Goal: Task Accomplishment & Management: Manage account settings

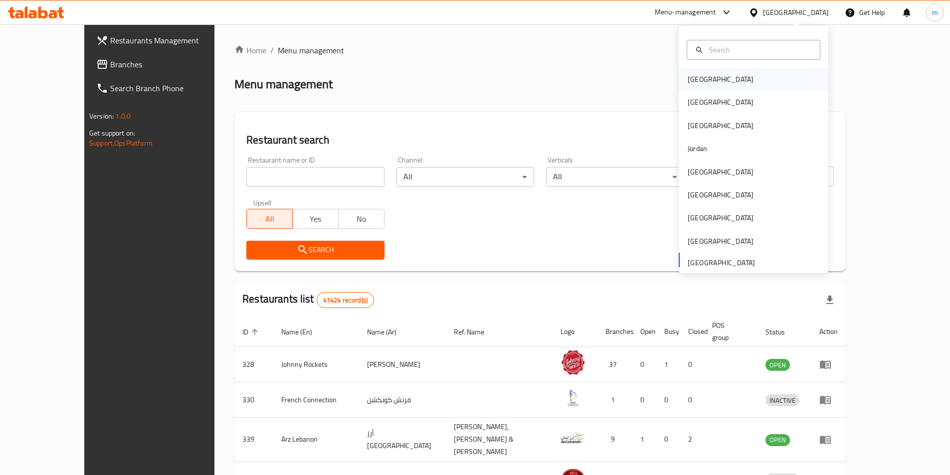
click at [728, 73] on div "[GEOGRAPHIC_DATA]" at bounding box center [754, 79] width 150 height 23
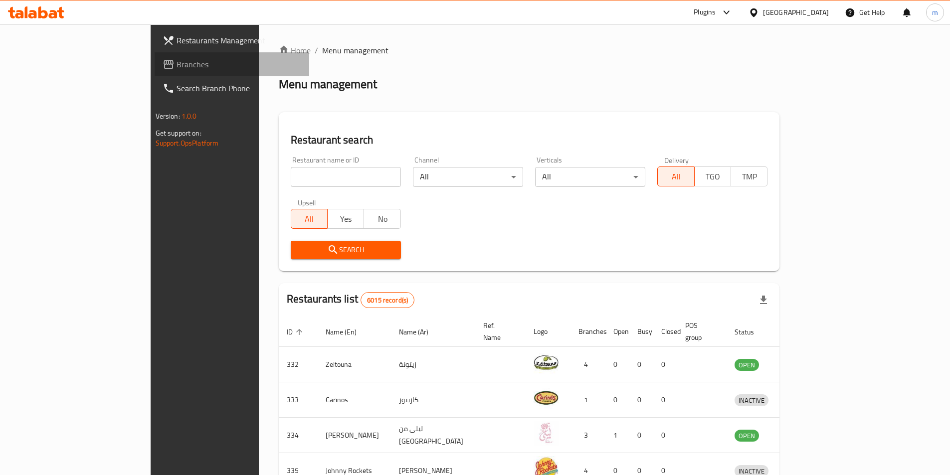
click at [177, 63] on span "Branches" at bounding box center [239, 64] width 125 height 12
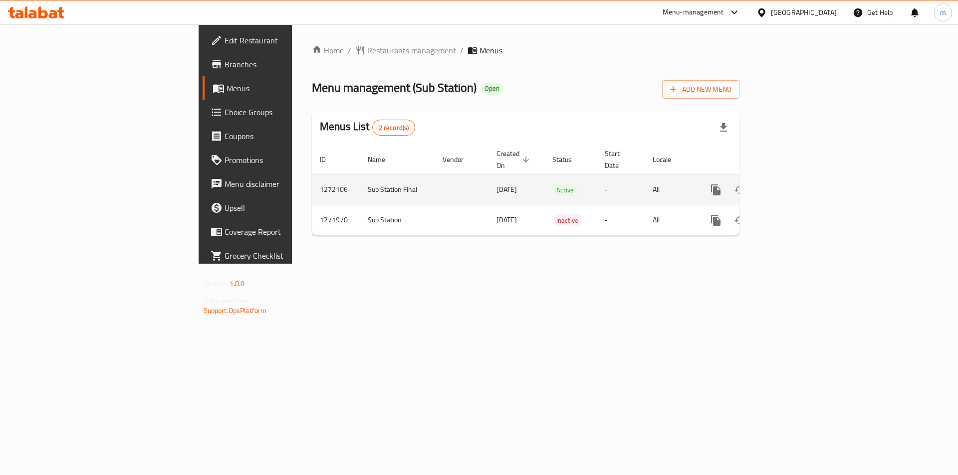
click at [794, 184] on icon "enhanced table" at bounding box center [788, 190] width 12 height 12
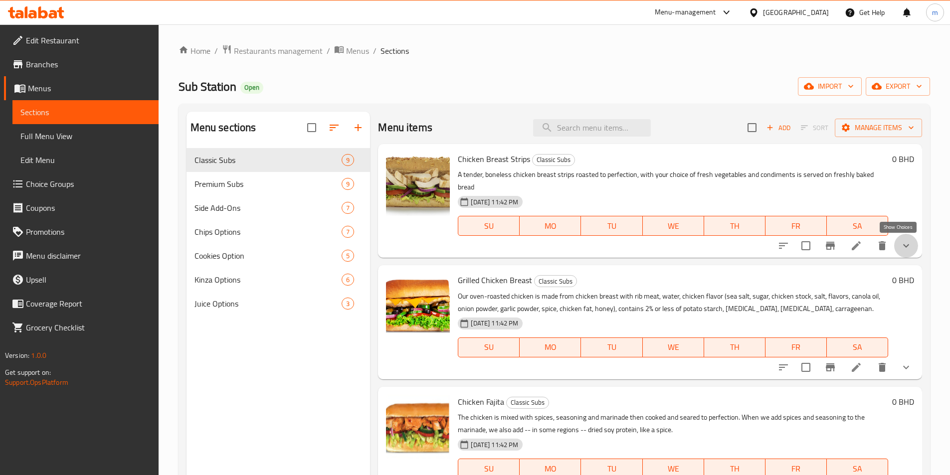
click at [901, 249] on icon "show more" at bounding box center [907, 246] width 12 height 12
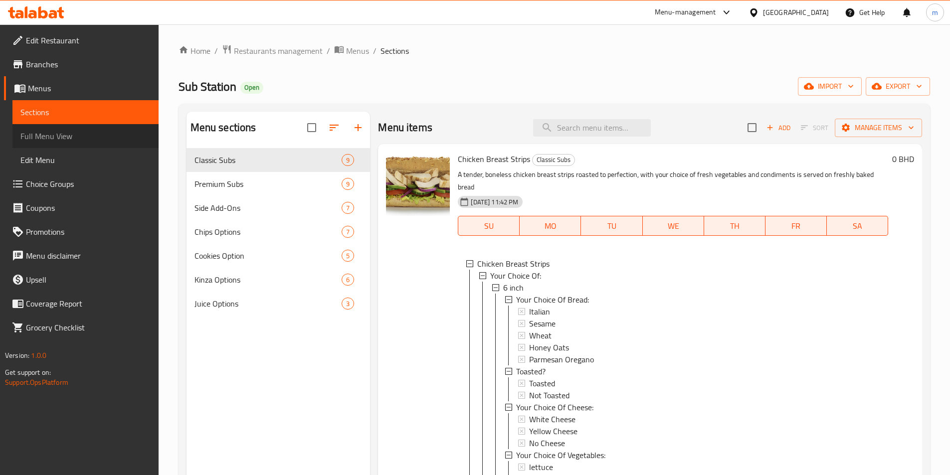
click at [56, 137] on span "Full Menu View" at bounding box center [85, 136] width 130 height 12
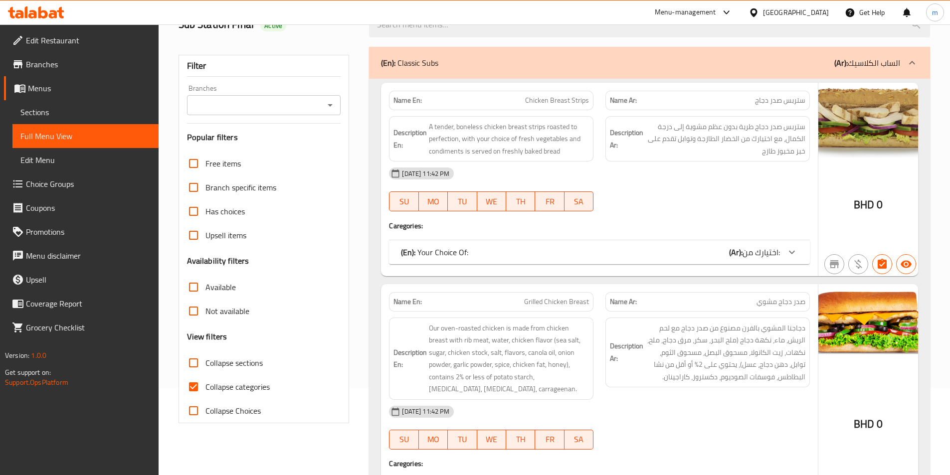
scroll to position [150, 0]
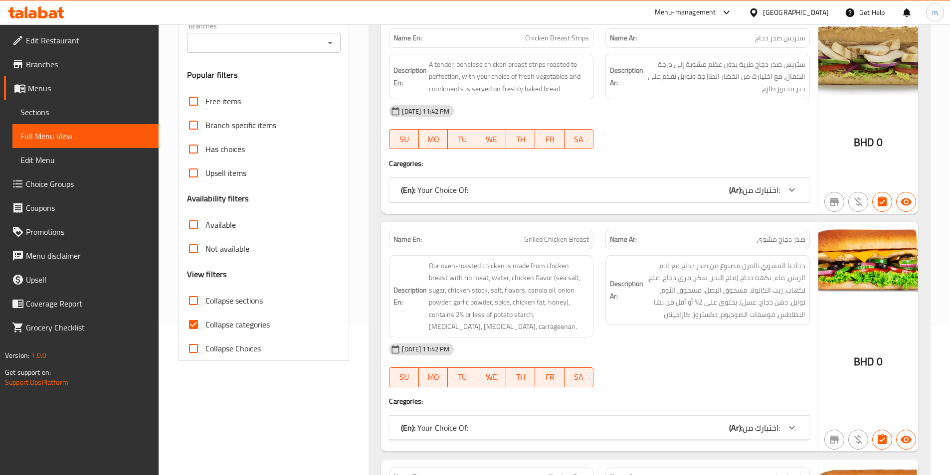
click at [236, 329] on span "Collapse categories" at bounding box center [238, 325] width 64 height 12
click at [206, 329] on input "Collapse categories" at bounding box center [194, 325] width 24 height 24
checkbox input "false"
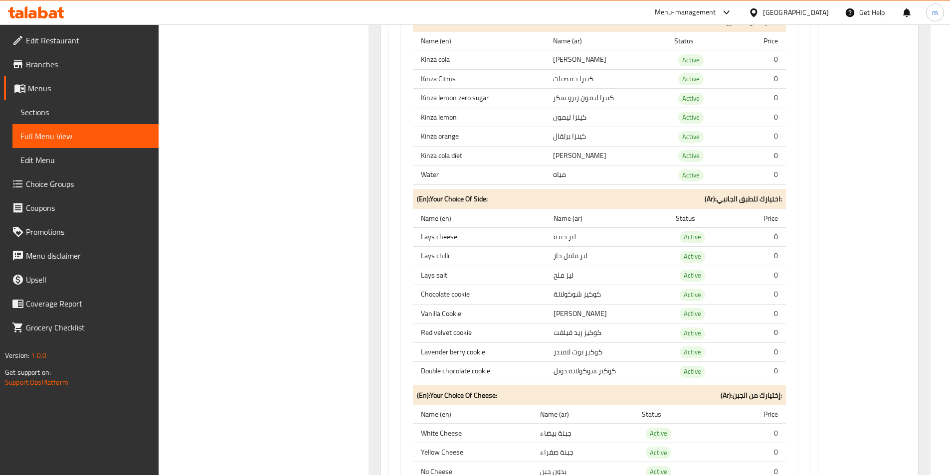
scroll to position [6735, 0]
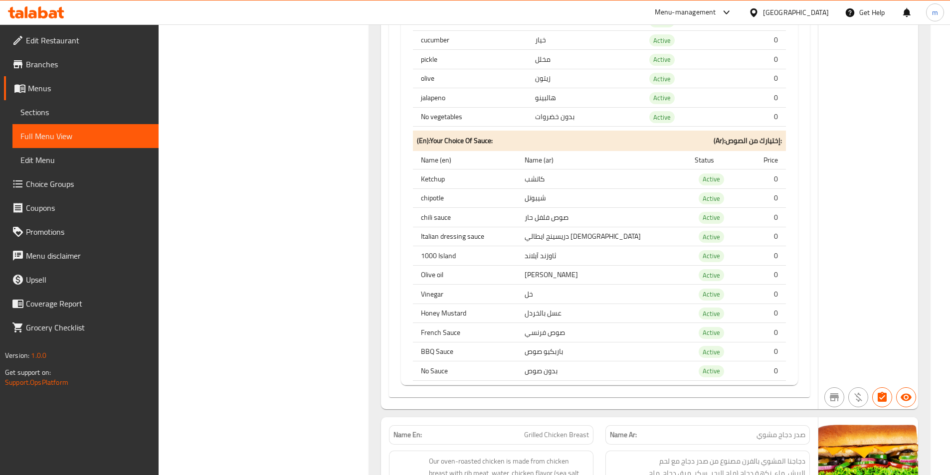
drag, startPoint x: 853, startPoint y: 272, endPoint x: 892, endPoint y: 124, distance: 153.8
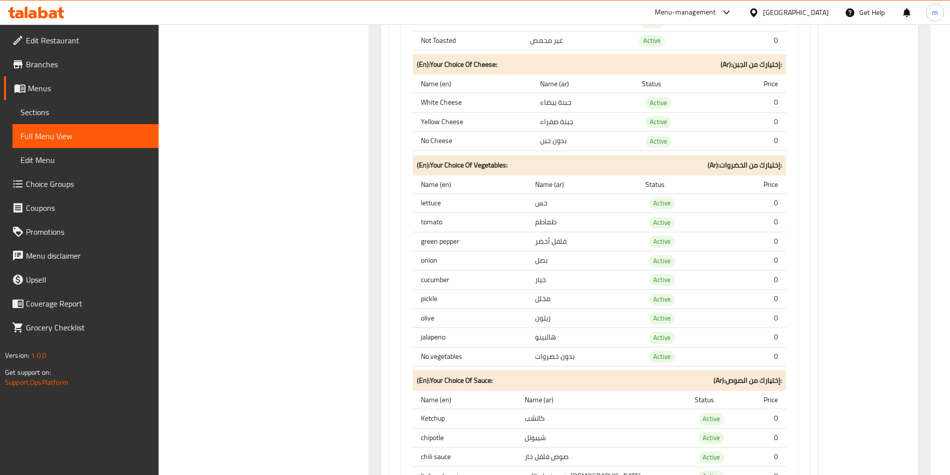
scroll to position [443, 0]
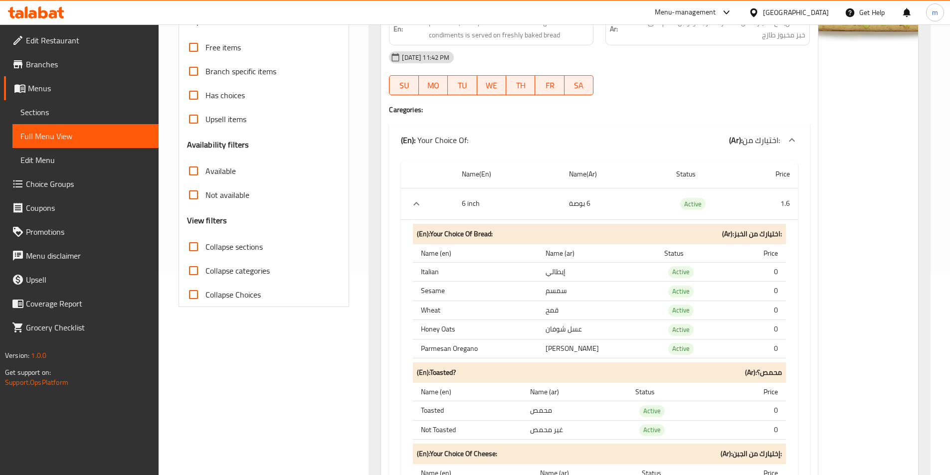
scroll to position [0, 0]
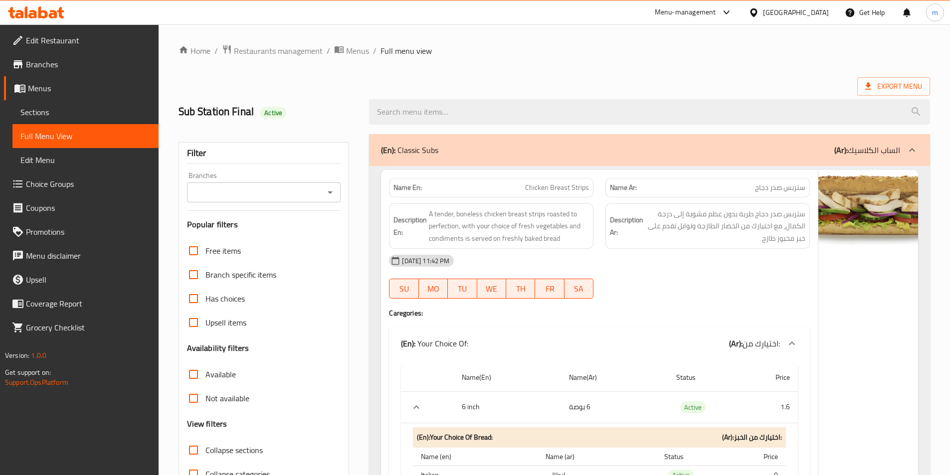
click at [73, 67] on span "Branches" at bounding box center [88, 64] width 125 height 12
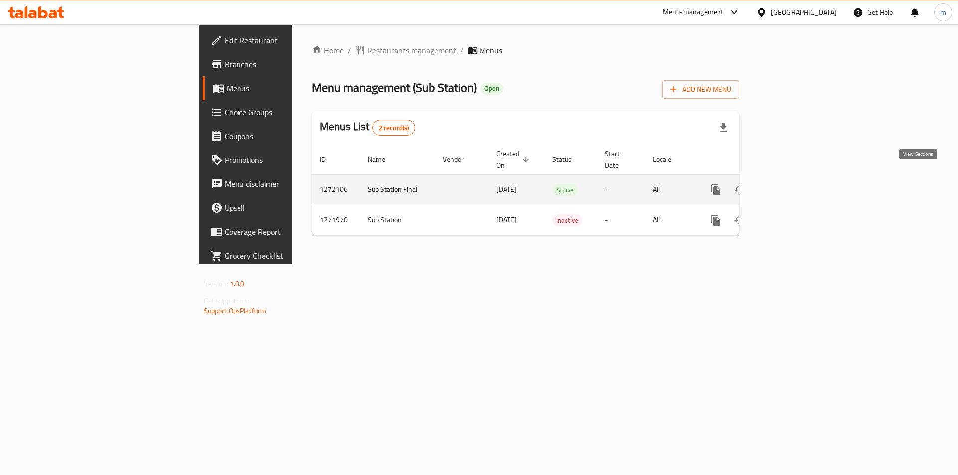
click at [794, 184] on icon "enhanced table" at bounding box center [788, 190] width 12 height 12
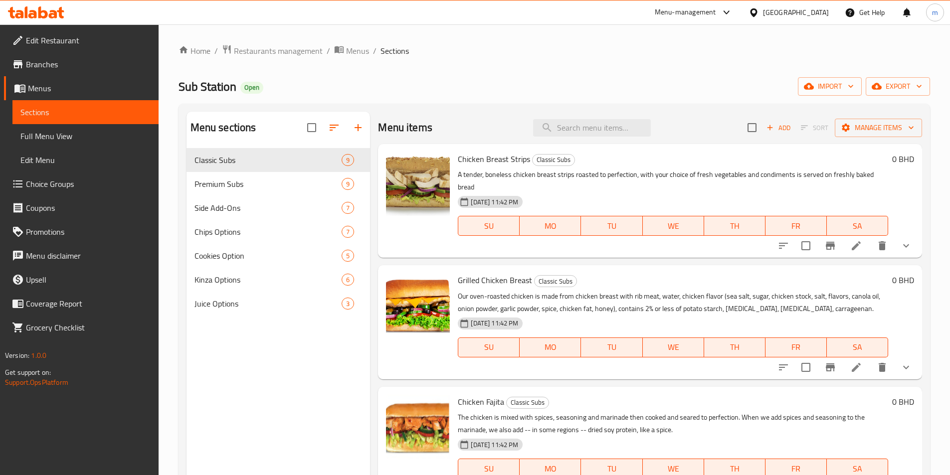
click at [102, 139] on span "Full Menu View" at bounding box center [85, 136] width 130 height 12
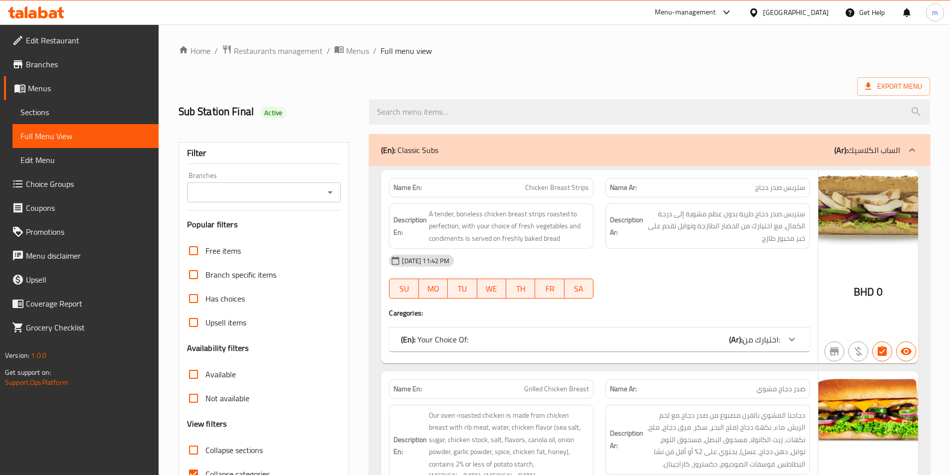
click at [794, 335] on icon at bounding box center [792, 340] width 12 height 12
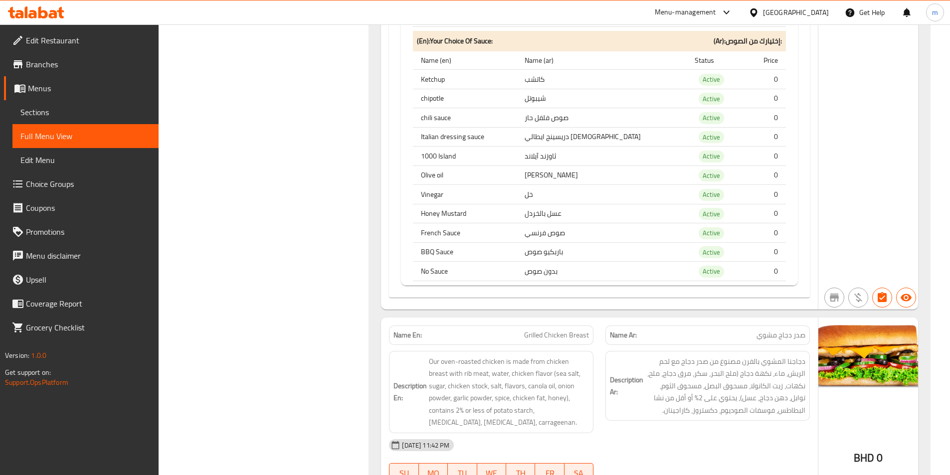
scroll to position [7434, 0]
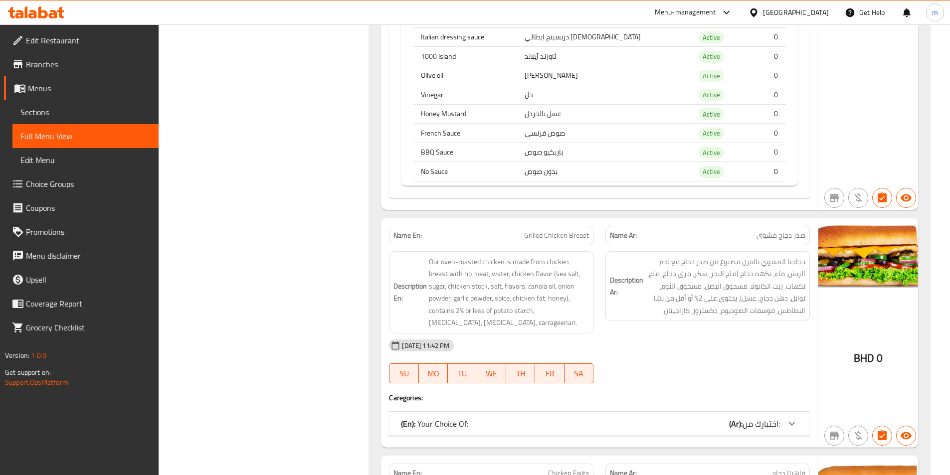
click at [314, 132] on div "Filter Branches Branches Popular filters Free items Branch specific items Has c…" at bounding box center [268, 138] width 191 height 14888
click at [273, 278] on div "Filter Branches Branches Popular filters Free items Branch specific items Has c…" at bounding box center [268, 138] width 191 height 14888
drag, startPoint x: 284, startPoint y: 357, endPoint x: 284, endPoint y: 247, distance: 109.3
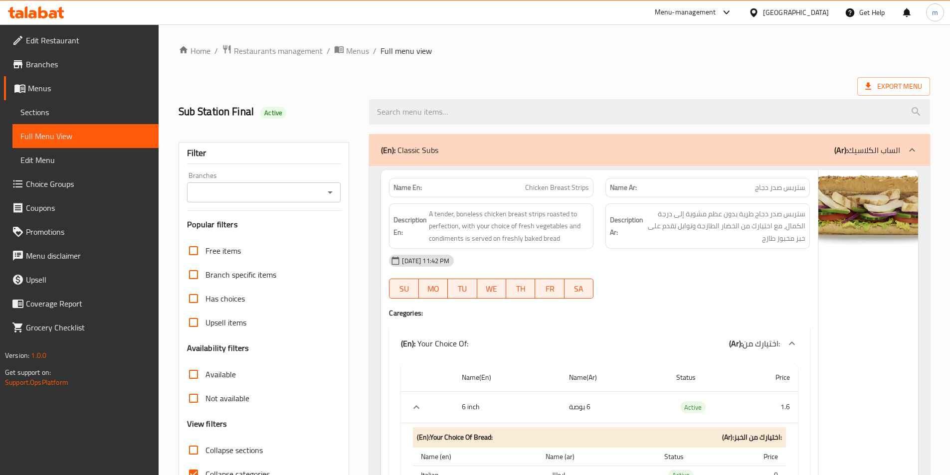
scroll to position [200, 0]
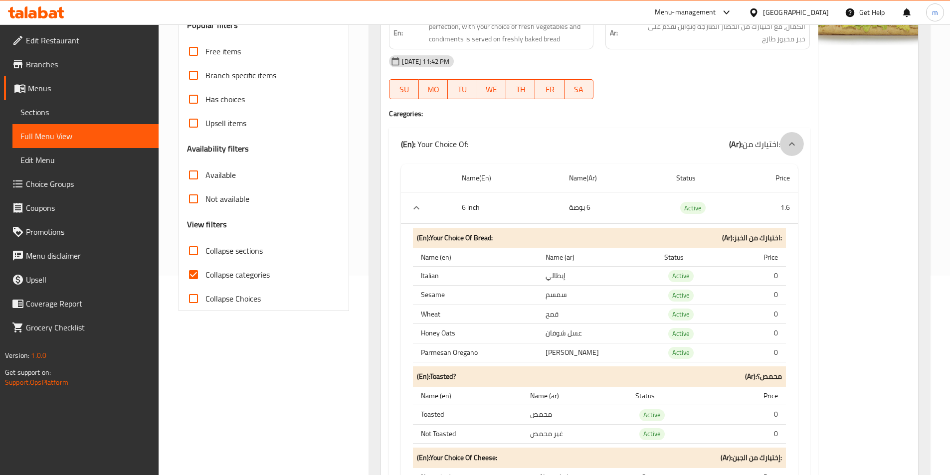
click at [791, 144] on icon at bounding box center [792, 143] width 6 height 3
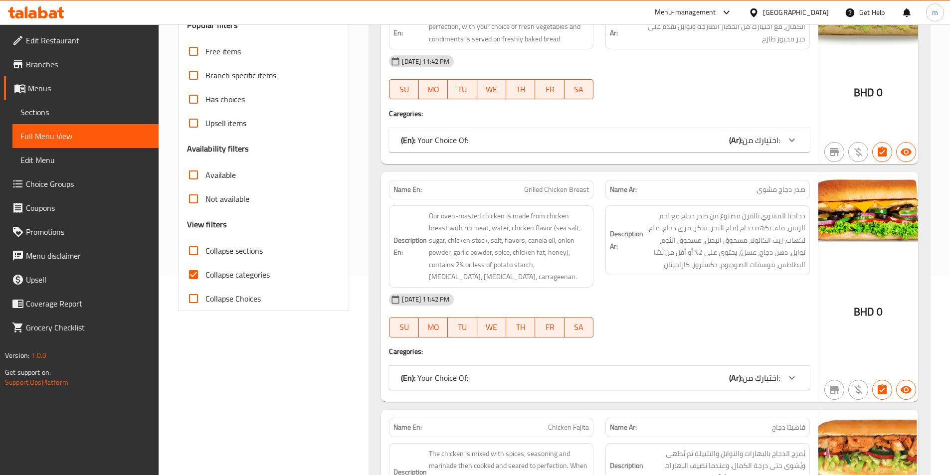
click at [639, 329] on div "17-01-2025 11:42 PM SU MO TU WE TH FR SA" at bounding box center [599, 316] width 433 height 56
click at [699, 103] on div at bounding box center [708, 99] width 217 height 12
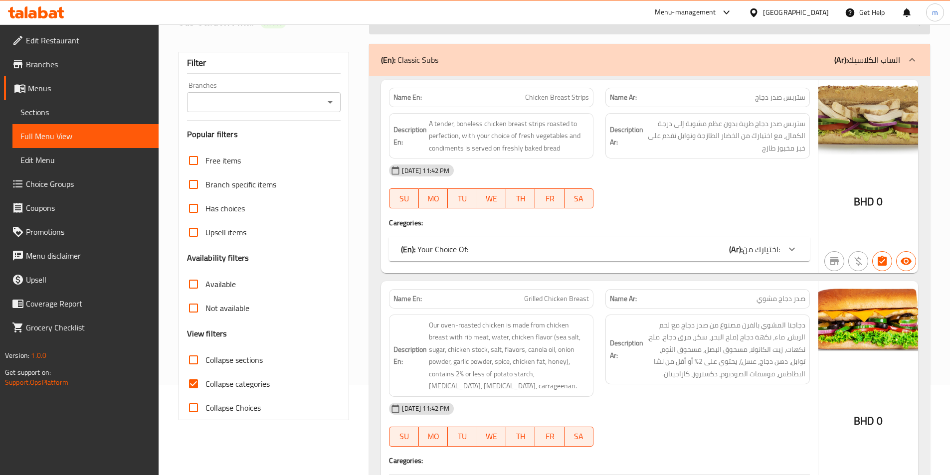
scroll to position [0, 0]
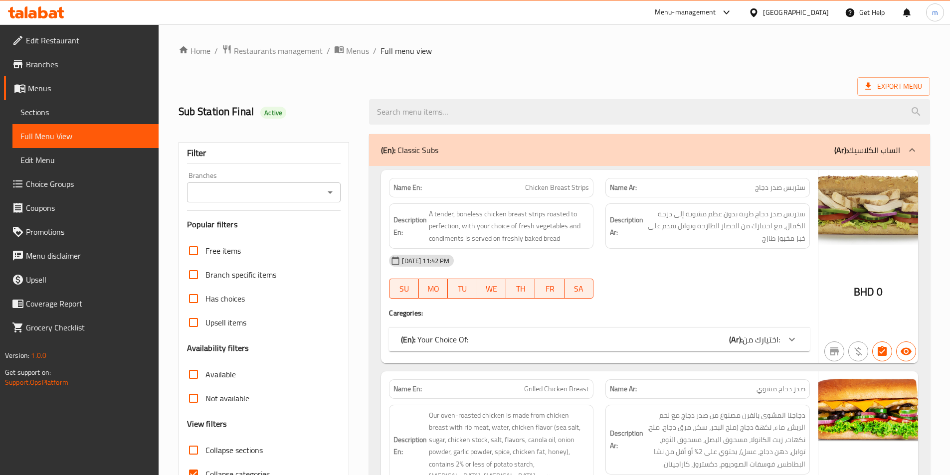
click at [629, 93] on div at bounding box center [649, 111] width 573 height 37
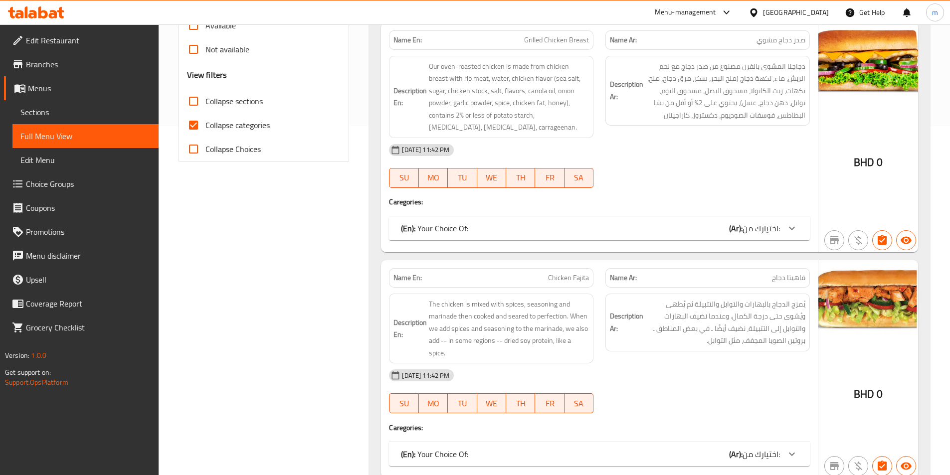
scroll to position [615, 0]
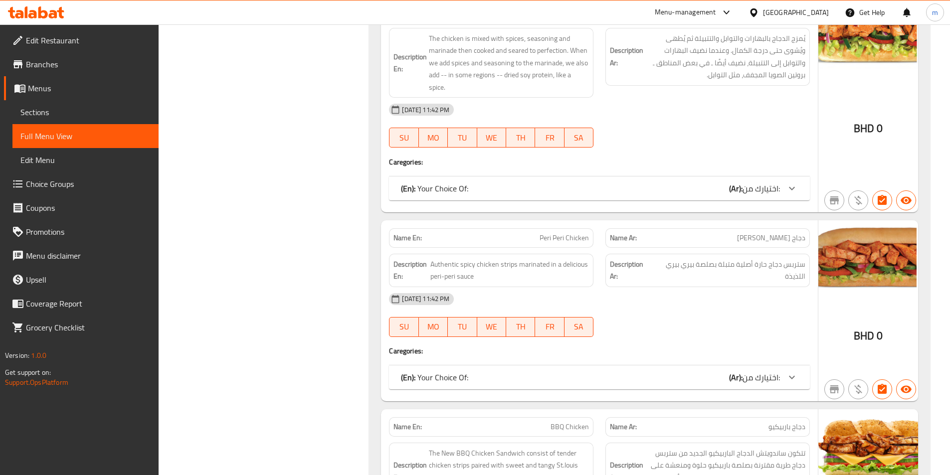
click at [745, 147] on div at bounding box center [708, 148] width 217 height 12
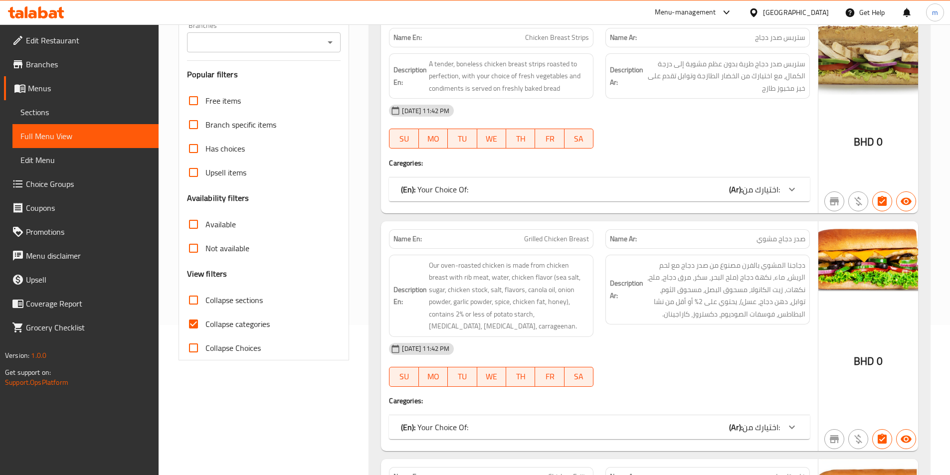
scroll to position [66, 0]
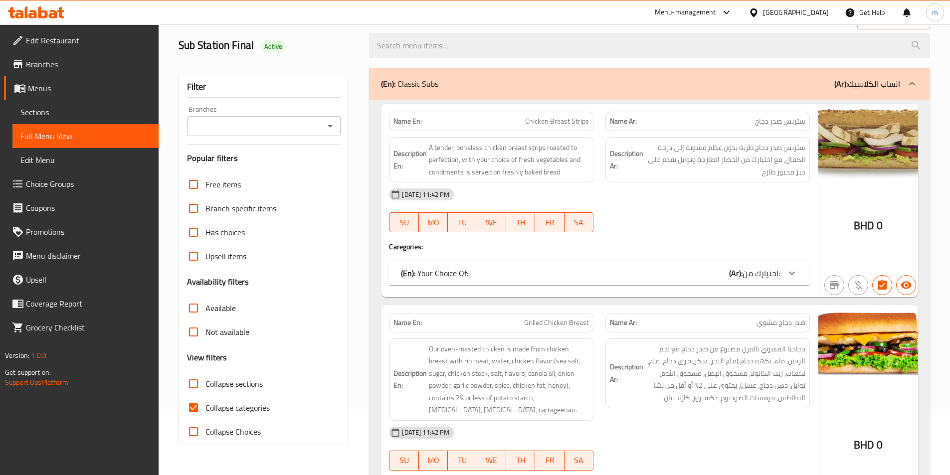
click at [782, 272] on div at bounding box center [792, 273] width 24 height 24
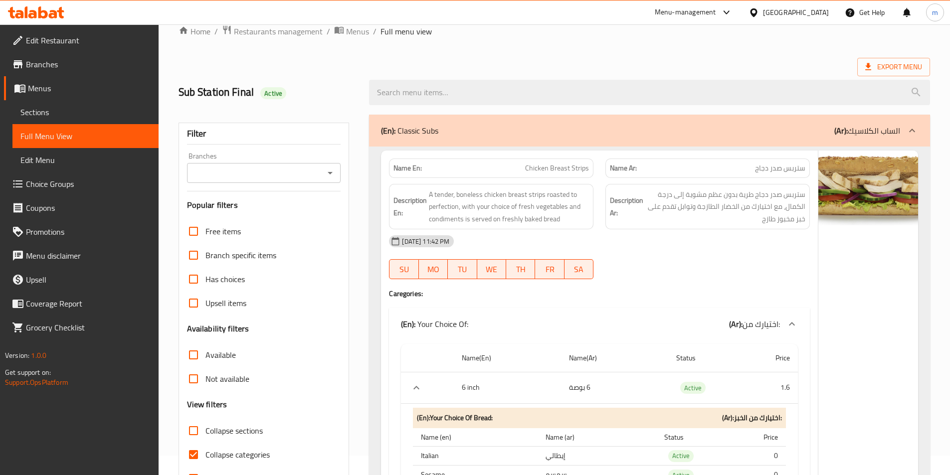
scroll to position [0, 0]
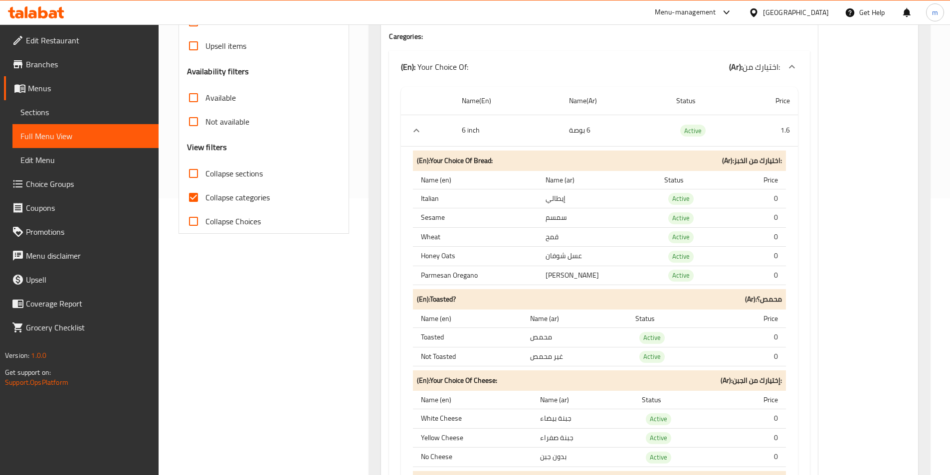
scroll to position [299, 0]
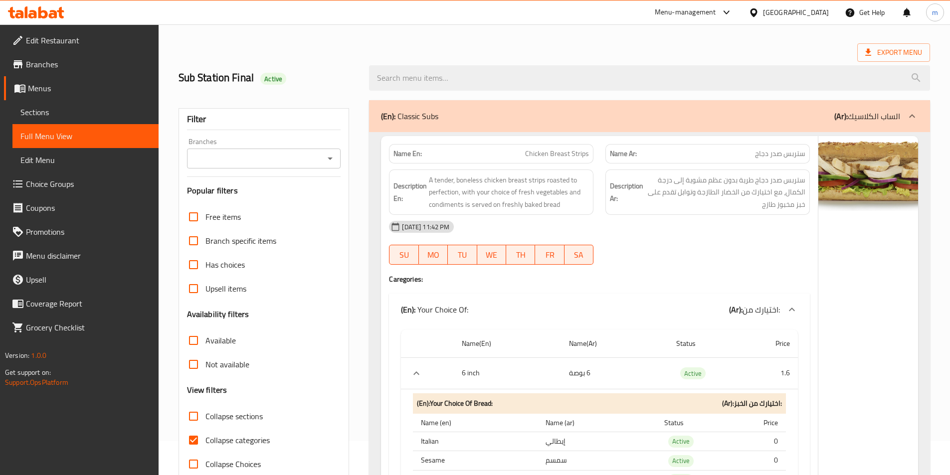
scroll to position [50, 0]
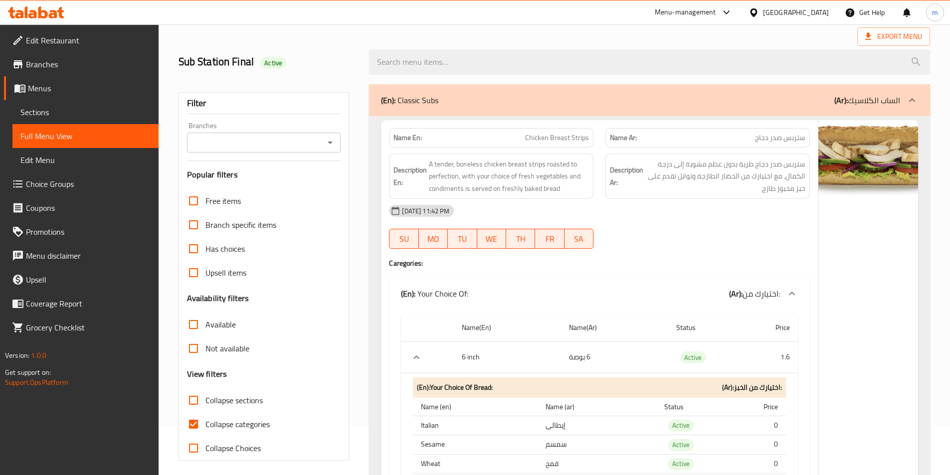
click at [807, 16] on div "[GEOGRAPHIC_DATA]" at bounding box center [796, 12] width 66 height 11
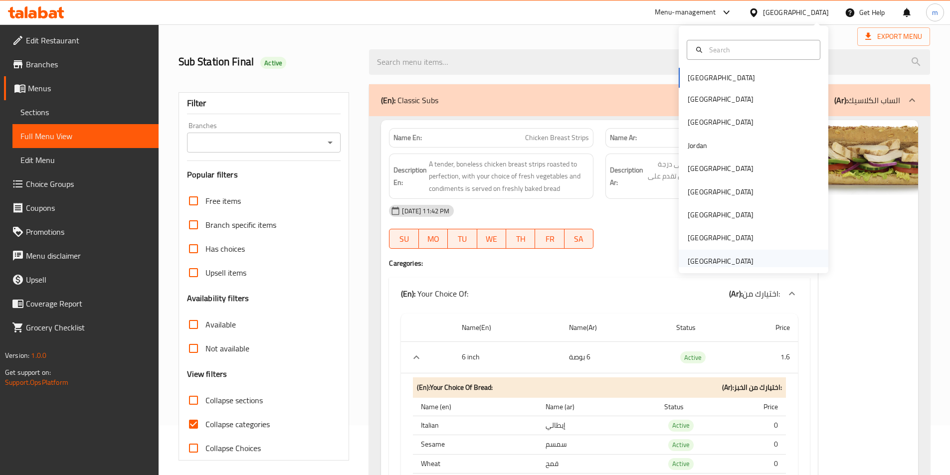
click at [751, 260] on div "[GEOGRAPHIC_DATA]" at bounding box center [721, 261] width 82 height 23
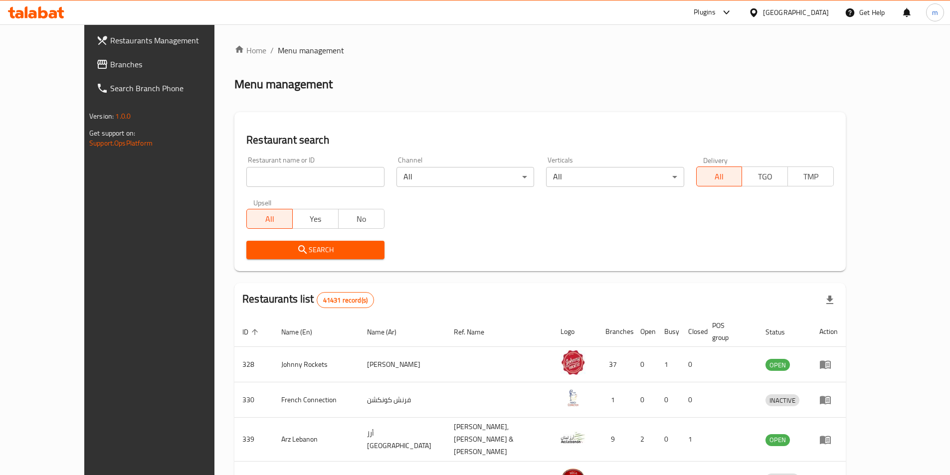
click at [88, 58] on link "Branches" at bounding box center [165, 64] width 155 height 24
